Goal: Task Accomplishment & Management: Manage account settings

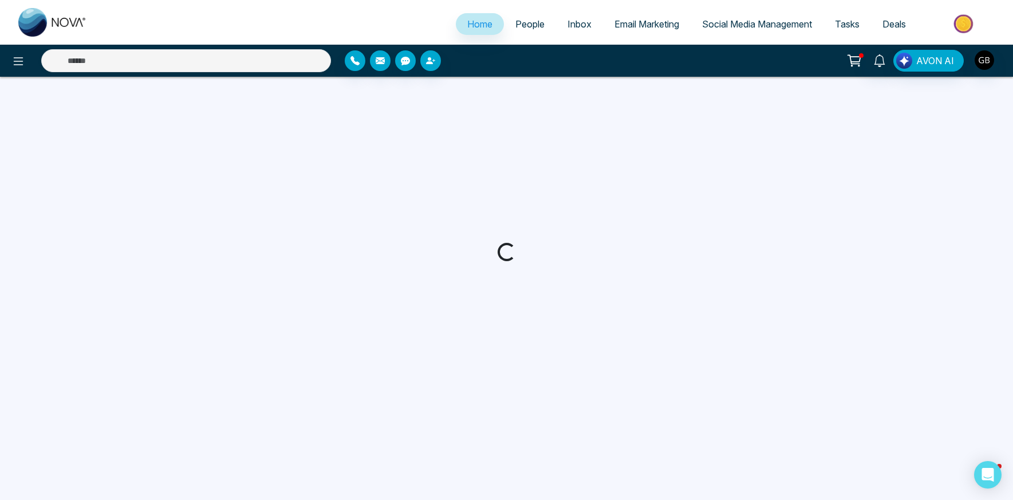
select select "*"
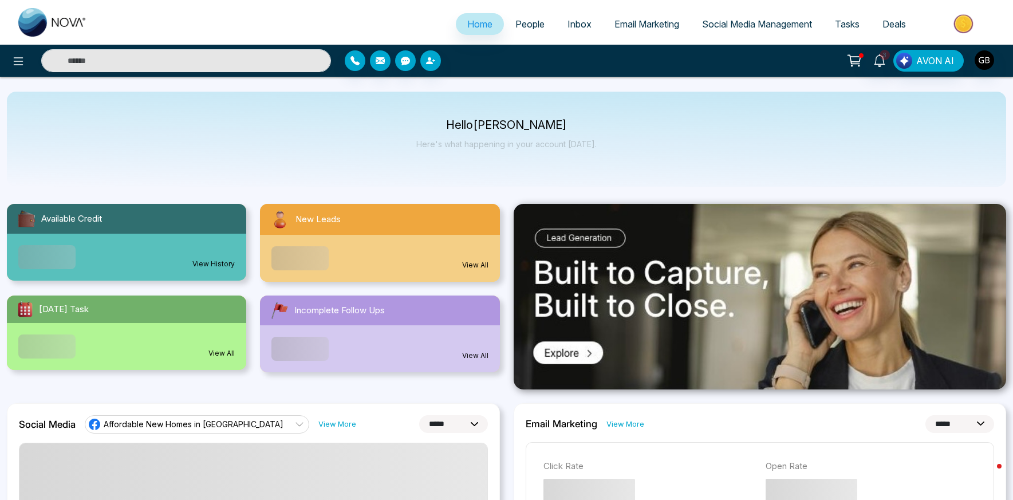
click at [538, 25] on link "People" at bounding box center [530, 24] width 52 height 22
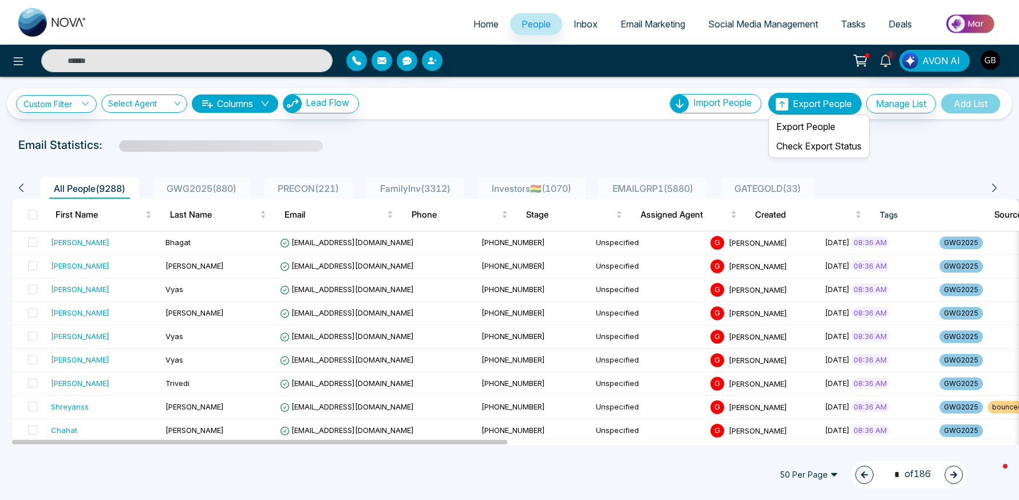
click at [827, 105] on span "Export People" at bounding box center [822, 103] width 59 height 11
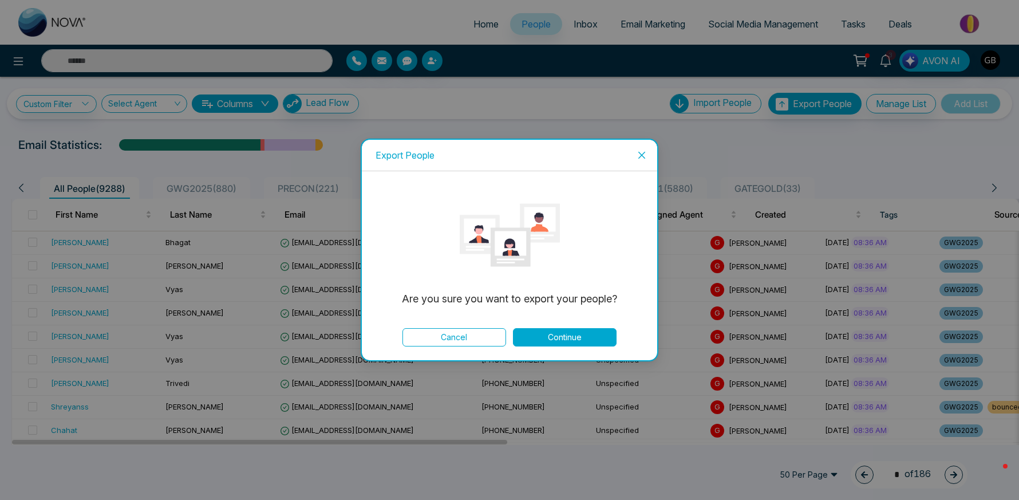
click at [558, 336] on button "Continue" at bounding box center [565, 337] width 104 height 18
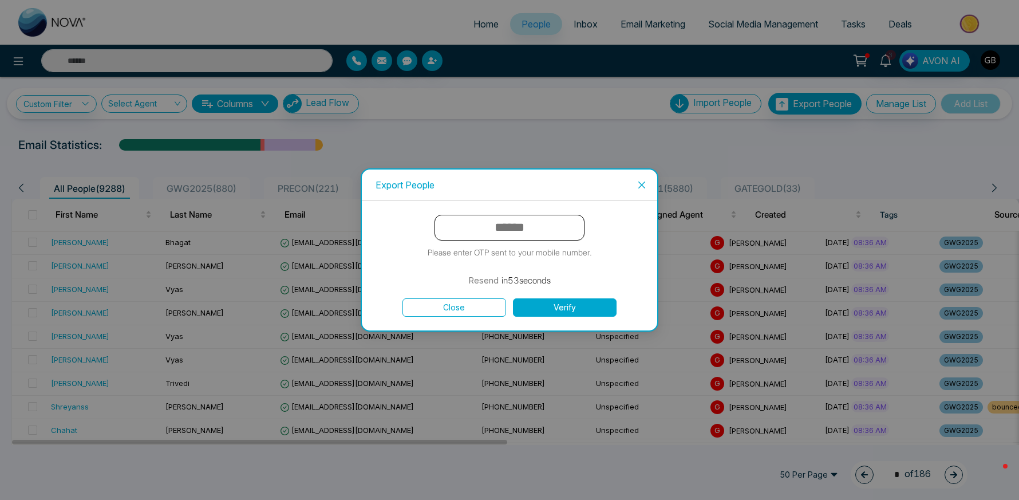
click at [521, 229] on input "text" at bounding box center [510, 228] width 150 height 26
paste input "******"
type input "******"
click at [563, 313] on button "Verify" at bounding box center [565, 307] width 104 height 18
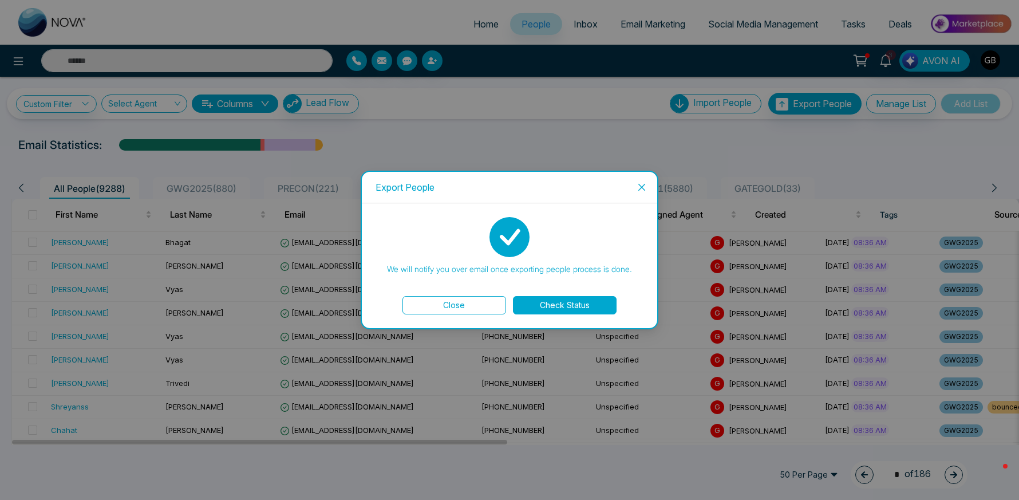
click at [568, 308] on button "Check Status" at bounding box center [565, 305] width 104 height 18
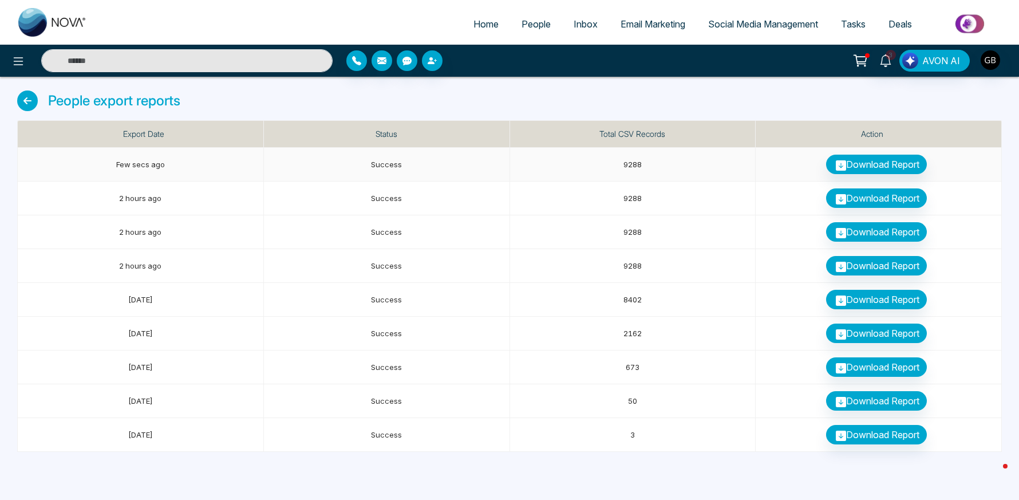
click at [871, 163] on link "Download Report" at bounding box center [876, 164] width 101 height 19
click at [860, 165] on link "Download Report" at bounding box center [876, 164] width 101 height 19
click at [847, 166] on link "Download Report" at bounding box center [876, 164] width 101 height 19
click at [838, 168] on icon at bounding box center [841, 165] width 10 height 10
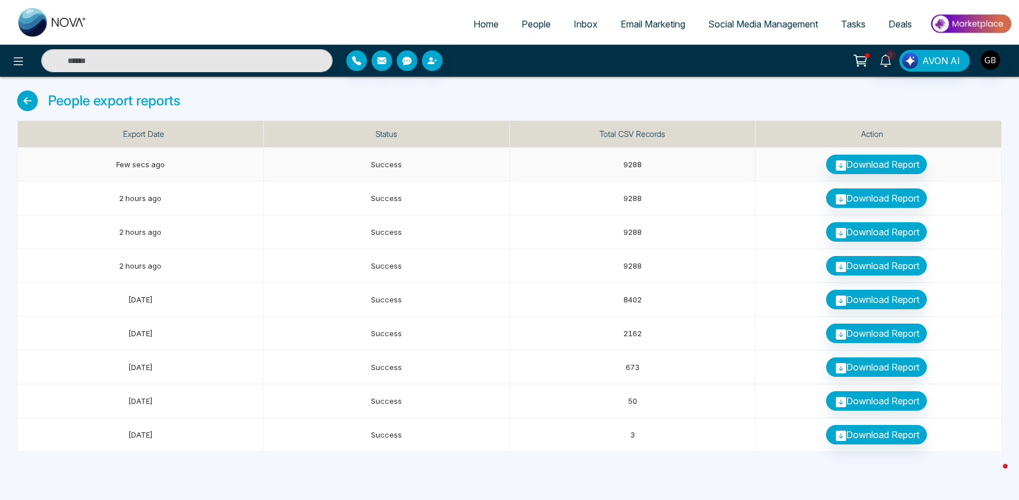
click at [838, 168] on icon at bounding box center [841, 165] width 10 height 10
click at [836, 167] on icon at bounding box center [841, 165] width 10 height 10
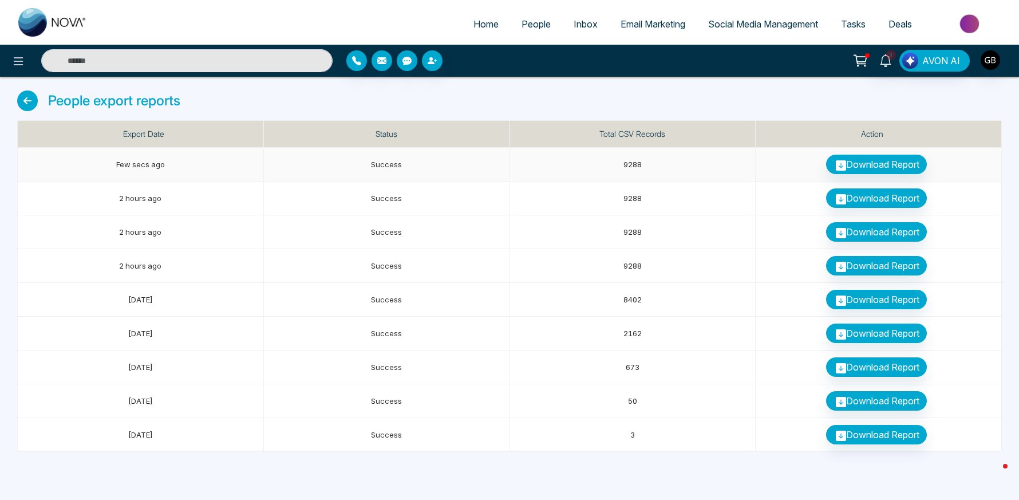
click at [836, 167] on icon at bounding box center [841, 165] width 10 height 10
click at [886, 61] on icon at bounding box center [886, 60] width 13 height 13
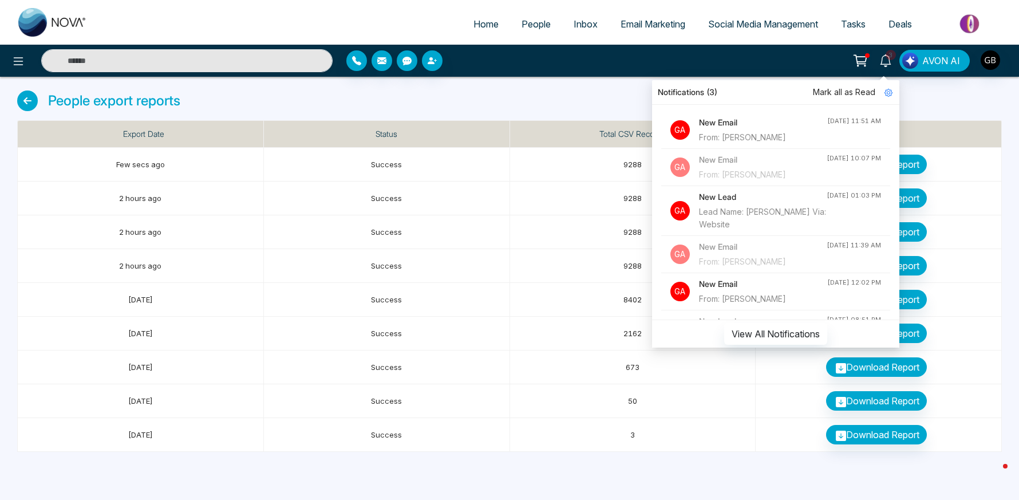
click at [778, 132] on div "From: [PERSON_NAME]" at bounding box center [763, 137] width 128 height 13
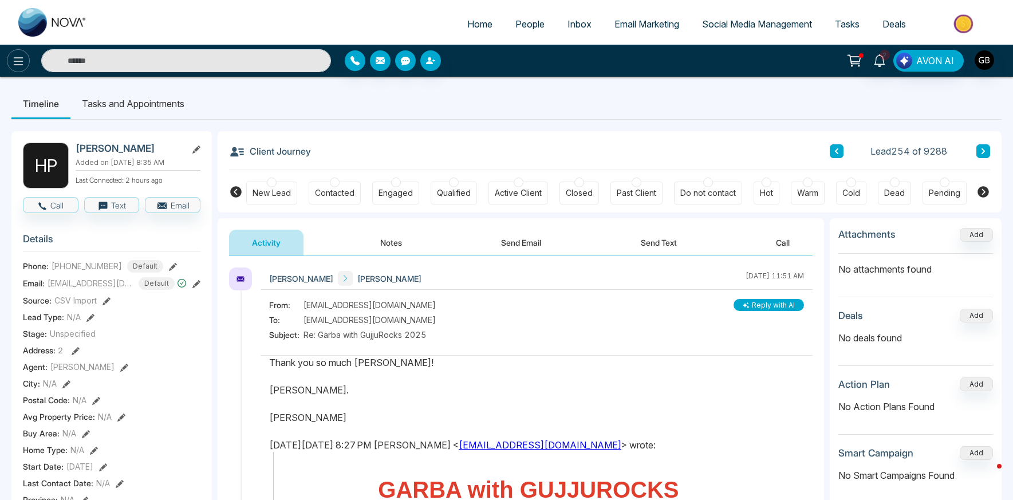
click at [27, 64] on button at bounding box center [18, 60] width 23 height 23
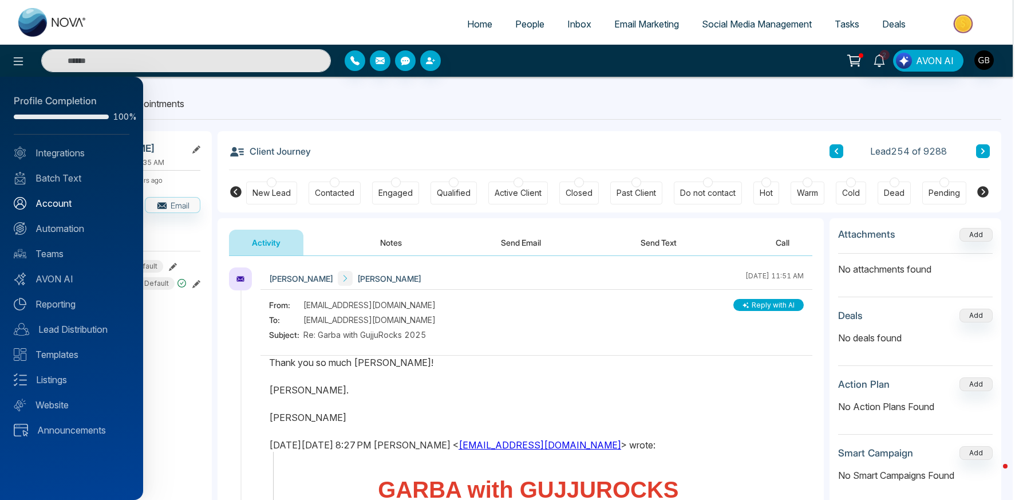
click at [67, 208] on link "Account" at bounding box center [72, 203] width 116 height 14
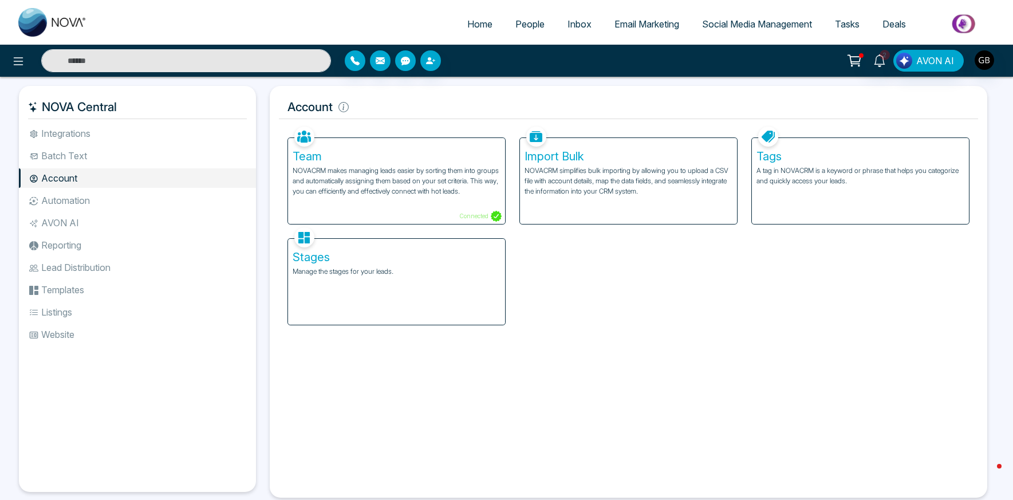
click at [539, 26] on link "People" at bounding box center [530, 24] width 52 height 22
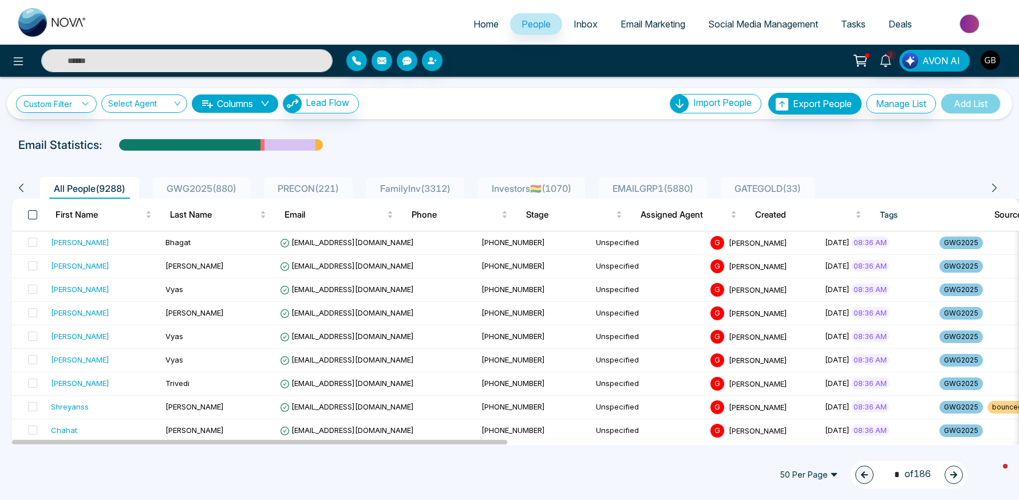
click at [34, 216] on span at bounding box center [32, 214] width 9 height 9
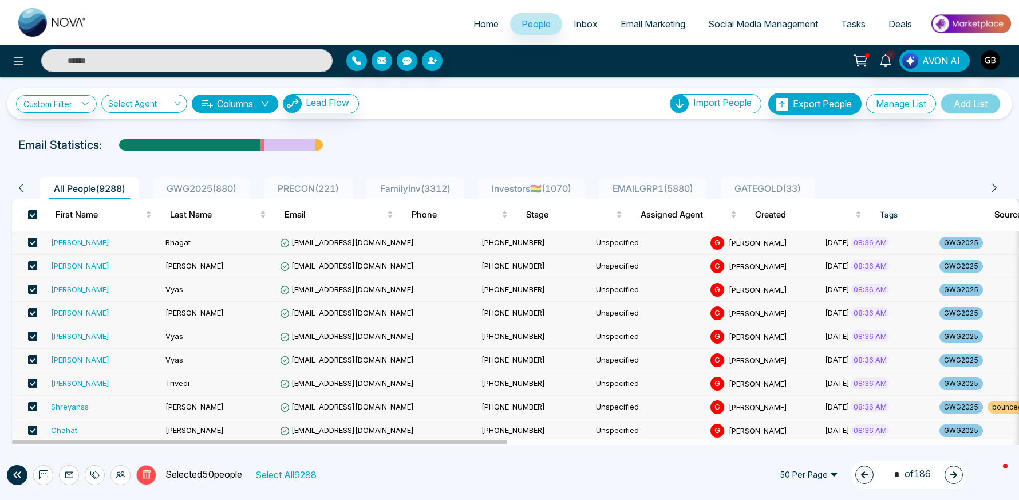
click at [300, 472] on button "Select All 9288" at bounding box center [285, 474] width 69 height 15
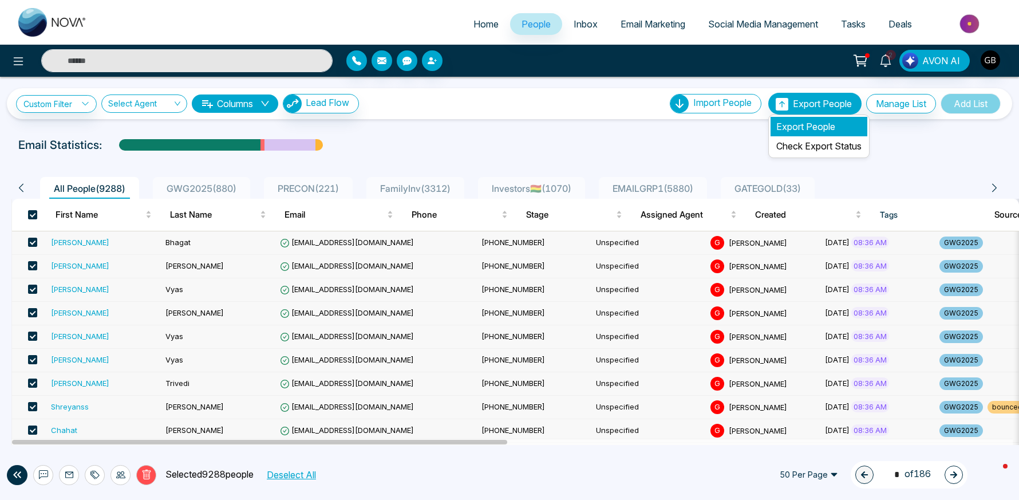
click at [801, 129] on li "Export People" at bounding box center [819, 126] width 97 height 19
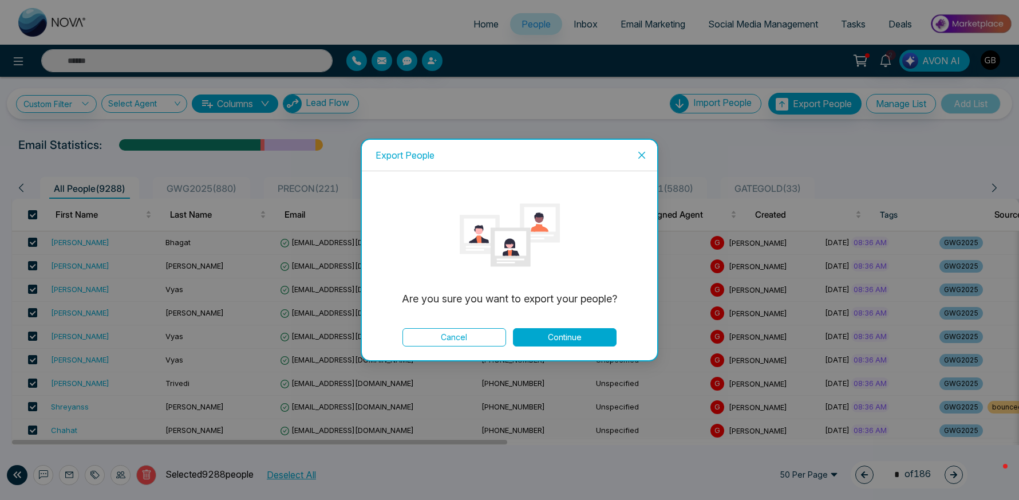
click at [585, 337] on button "Continue" at bounding box center [565, 337] width 104 height 18
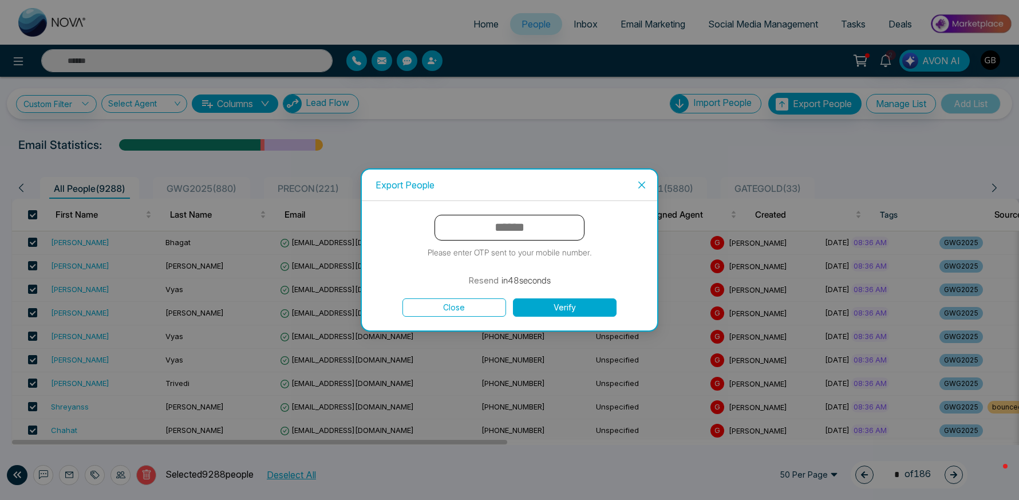
click at [527, 233] on input "text" at bounding box center [510, 228] width 150 height 26
paste input "******"
type input "******"
click at [556, 307] on button "Verify" at bounding box center [565, 307] width 104 height 18
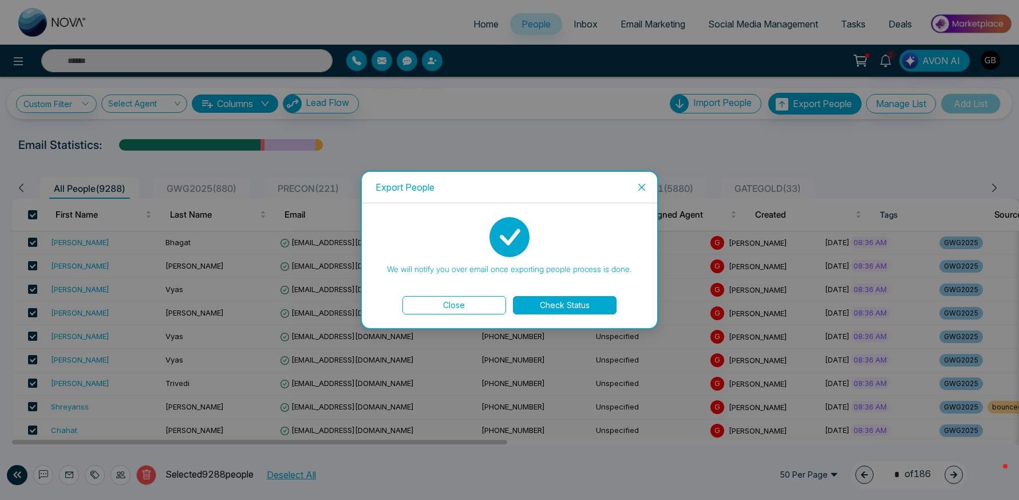
click at [540, 308] on button "Check Status" at bounding box center [565, 305] width 104 height 18
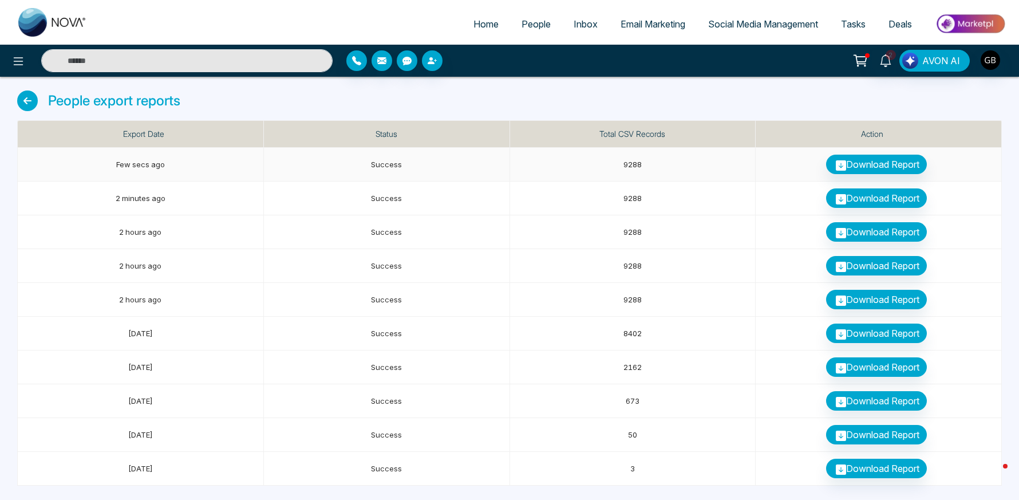
click at [848, 167] on link "Download Report" at bounding box center [876, 164] width 101 height 19
click at [883, 57] on icon at bounding box center [885, 60] width 11 height 13
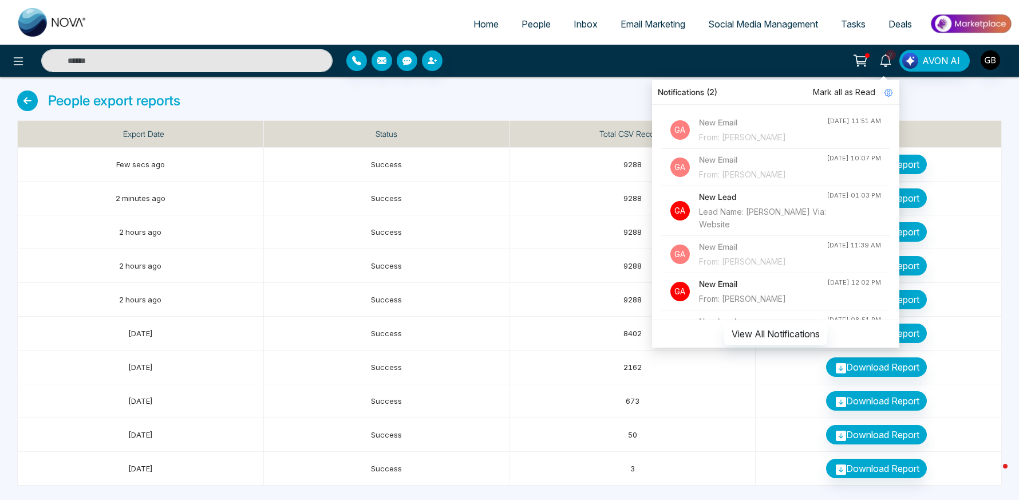
click at [757, 219] on div "Lead Name: [PERSON_NAME] Via: Website" at bounding box center [763, 218] width 128 height 25
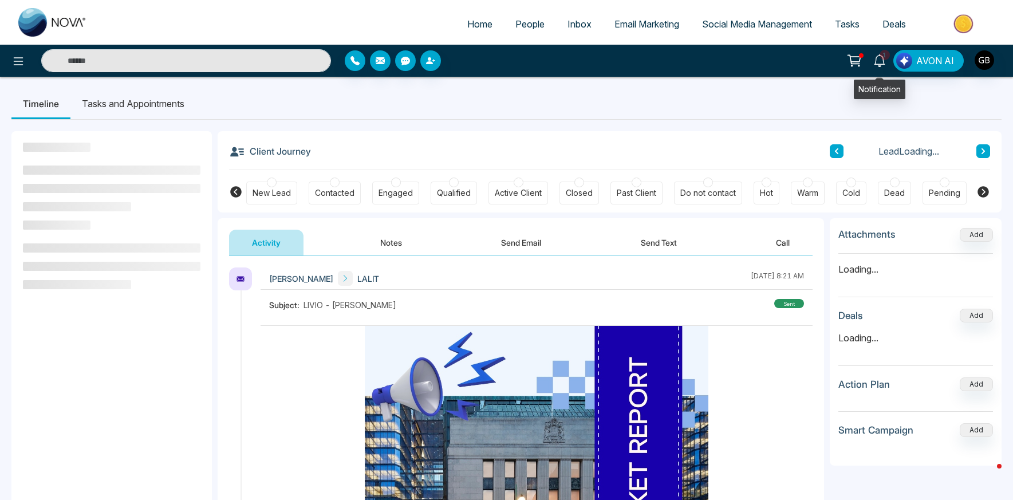
click at [885, 62] on icon at bounding box center [879, 60] width 13 height 13
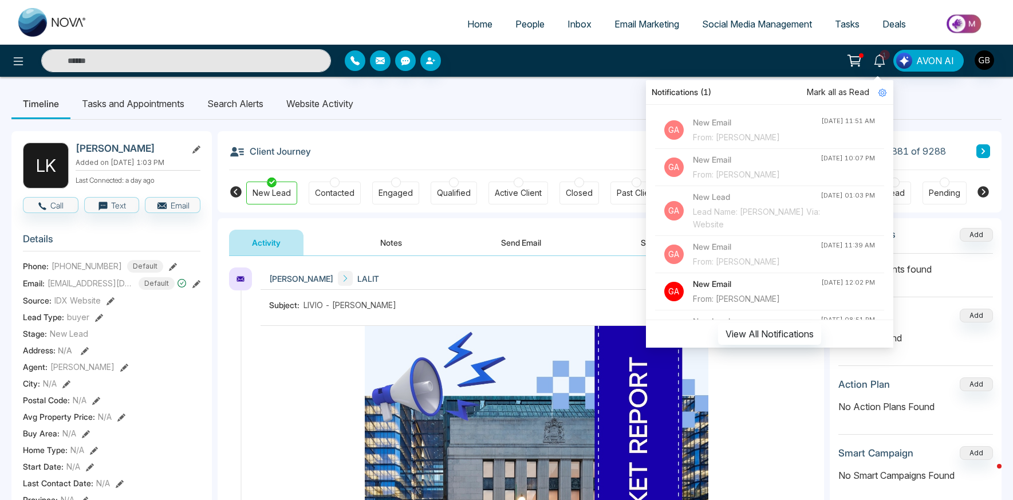
click at [845, 90] on span "Mark all as Read" at bounding box center [838, 92] width 62 height 13
click at [537, 97] on ul "Timeline Tasks and Appointments Search Alerts Website Activity" at bounding box center [506, 103] width 990 height 31
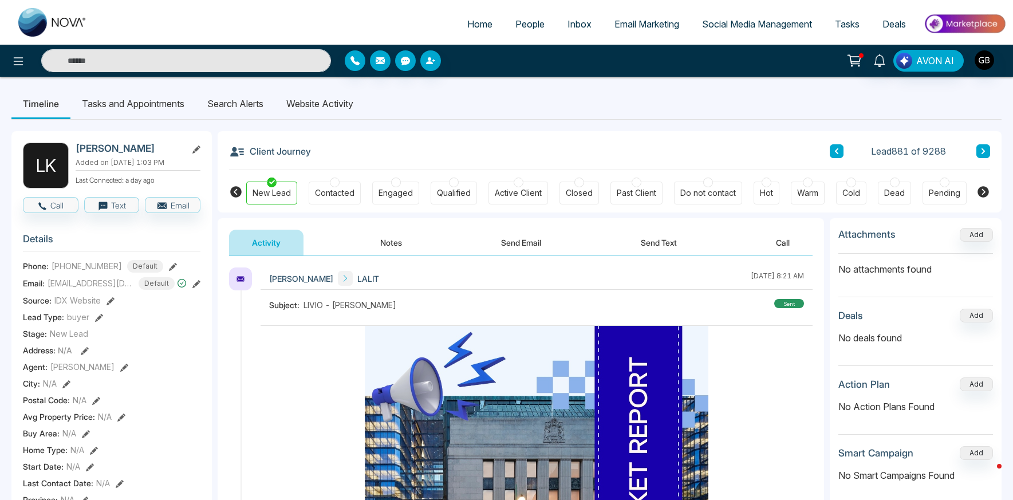
click at [467, 25] on span "Home" at bounding box center [479, 23] width 25 height 11
select select "*"
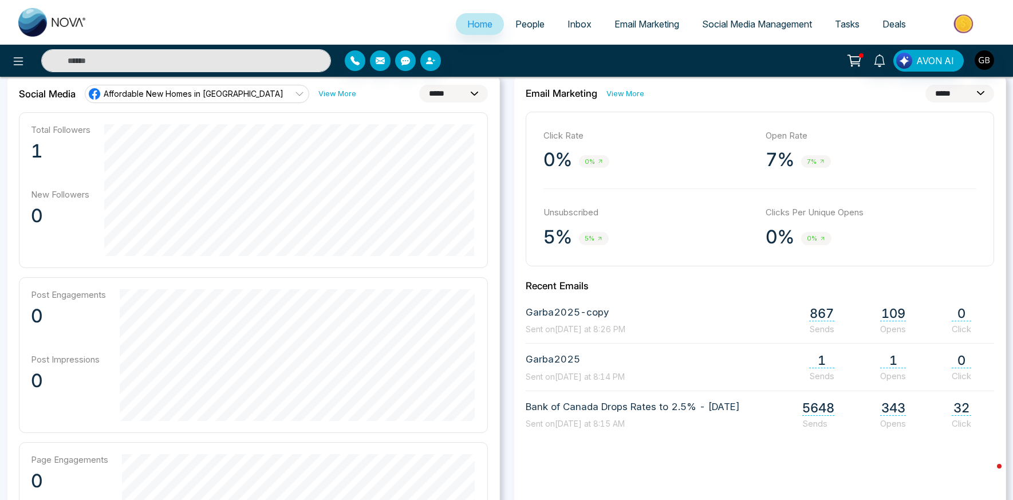
scroll to position [331, 0]
click at [600, 238] on icon at bounding box center [600, 238] width 6 height 6
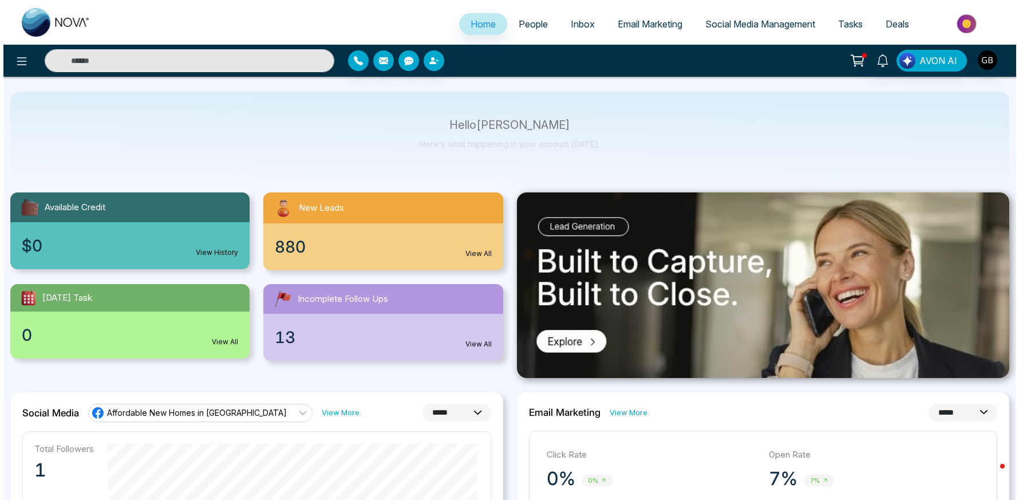
scroll to position [0, 0]
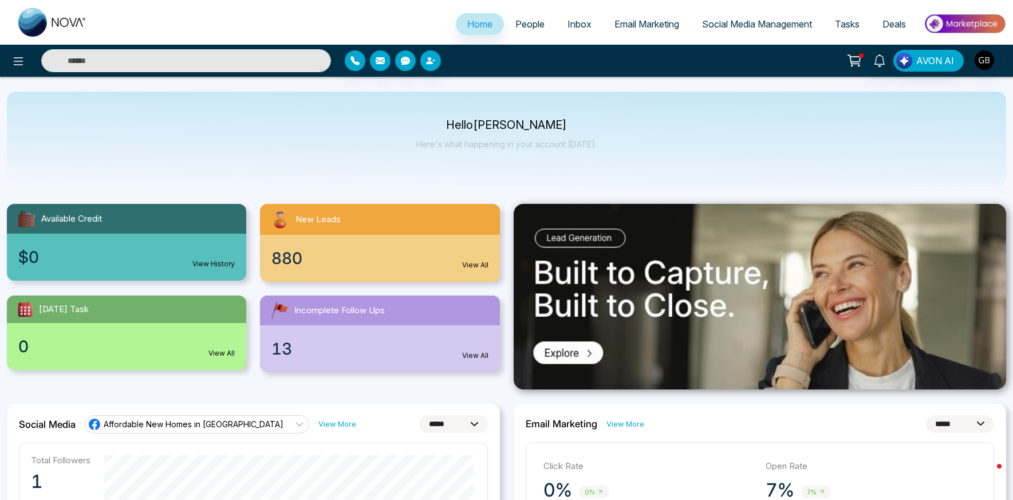
click at [296, 263] on span "880" at bounding box center [286, 258] width 31 height 24
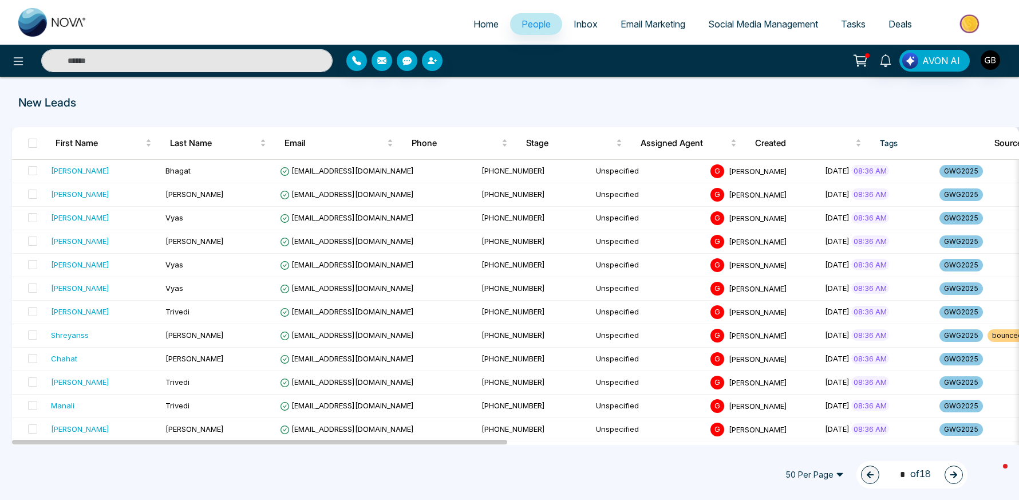
click at [522, 26] on span "People" at bounding box center [536, 23] width 29 height 11
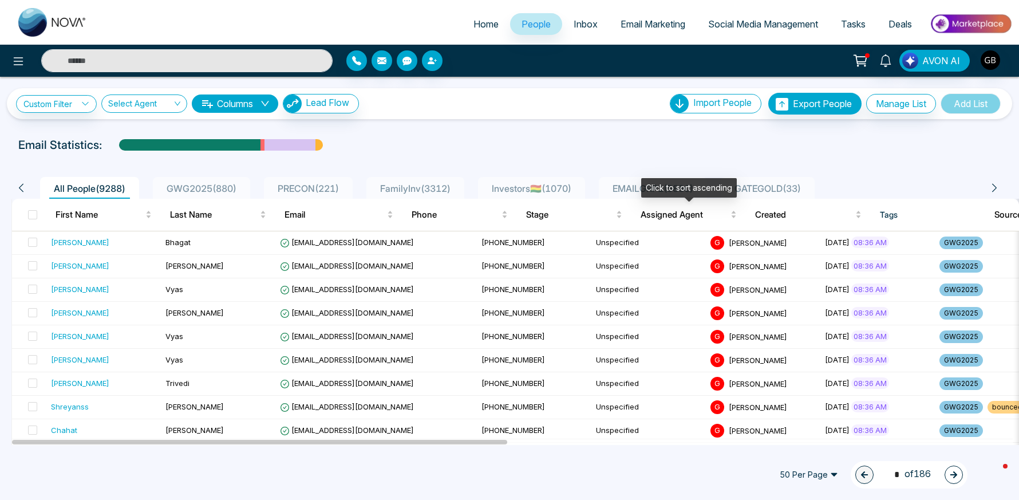
click at [684, 188] on div "Click to sort ascending" at bounding box center [689, 187] width 96 height 19
click at [632, 188] on span "EMAILGRP1 ( 5880 )" at bounding box center [653, 188] width 90 height 11
